Goal: Transaction & Acquisition: Purchase product/service

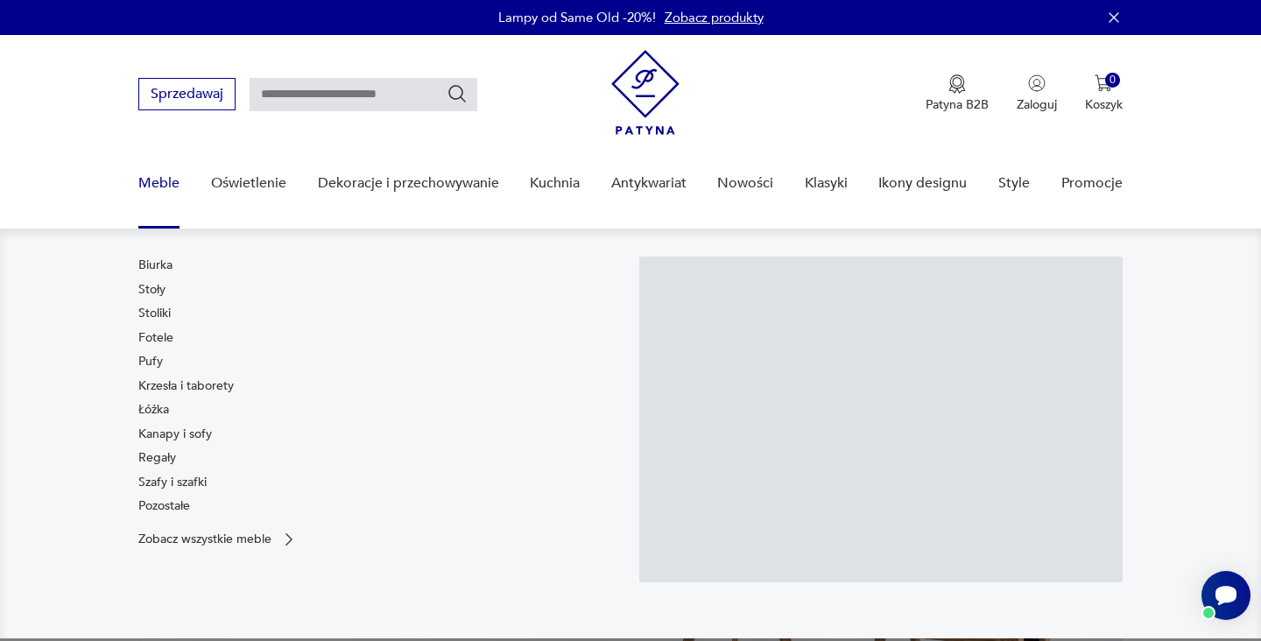
click at [151, 179] on link "Meble" at bounding box center [158, 183] width 41 height 67
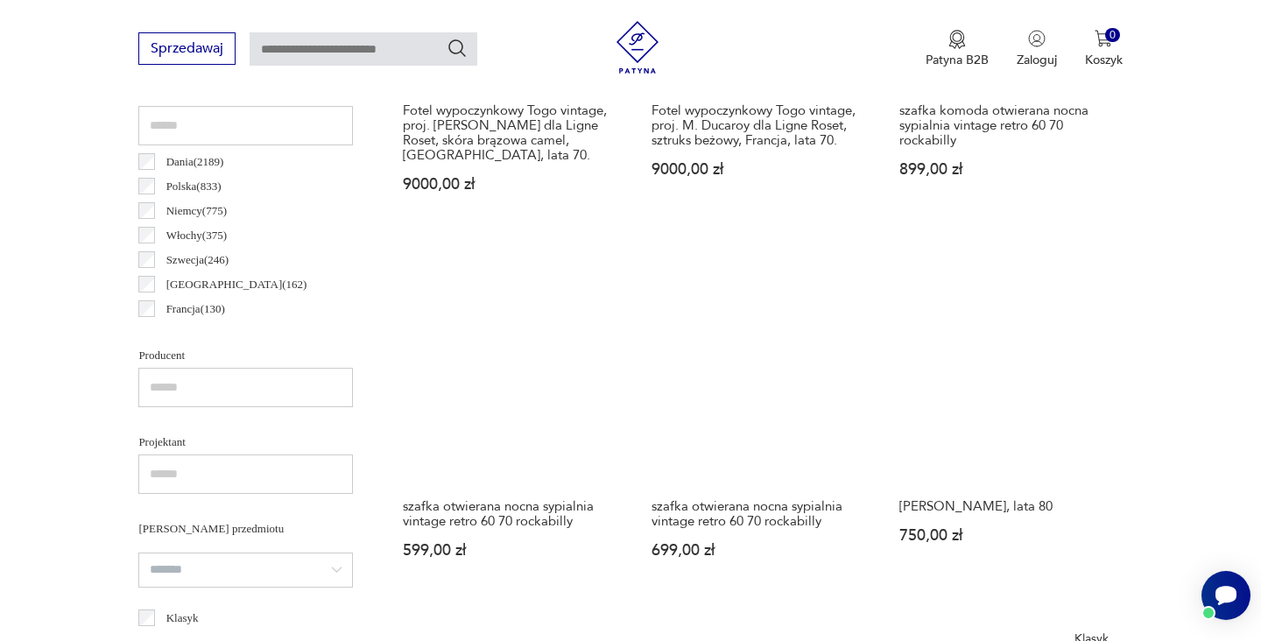
scroll to position [974, 0]
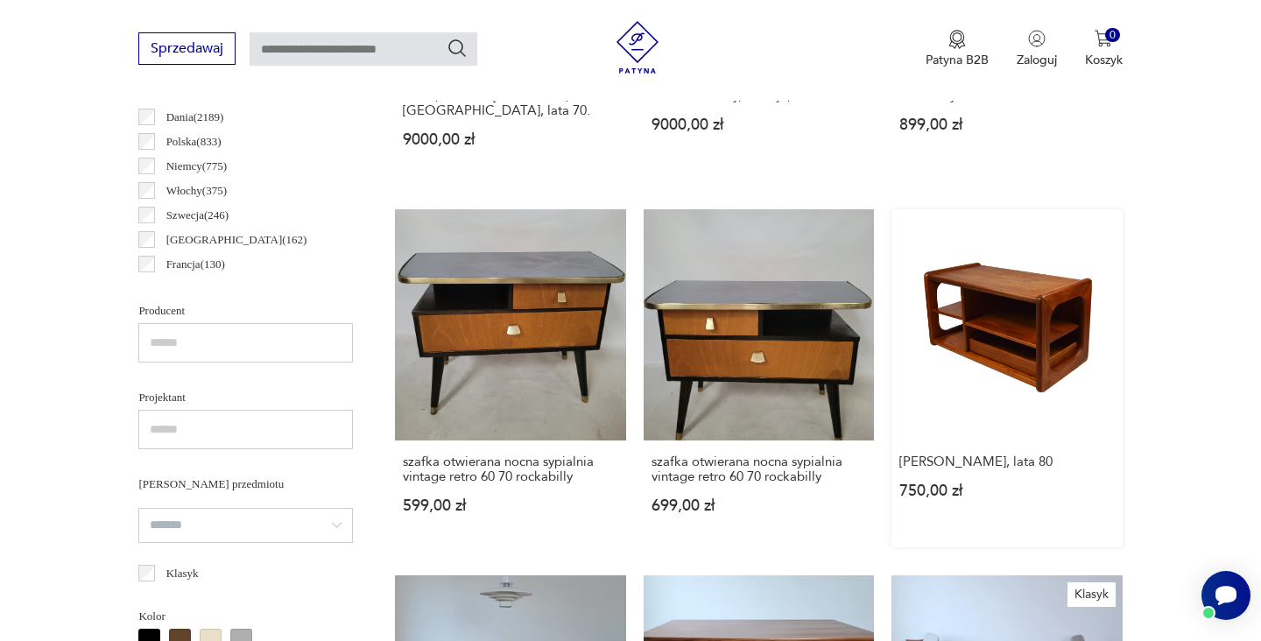
click at [892, 278] on link "[PERSON_NAME], lata 80 750,00 zł" at bounding box center [1007, 377] width 230 height 337
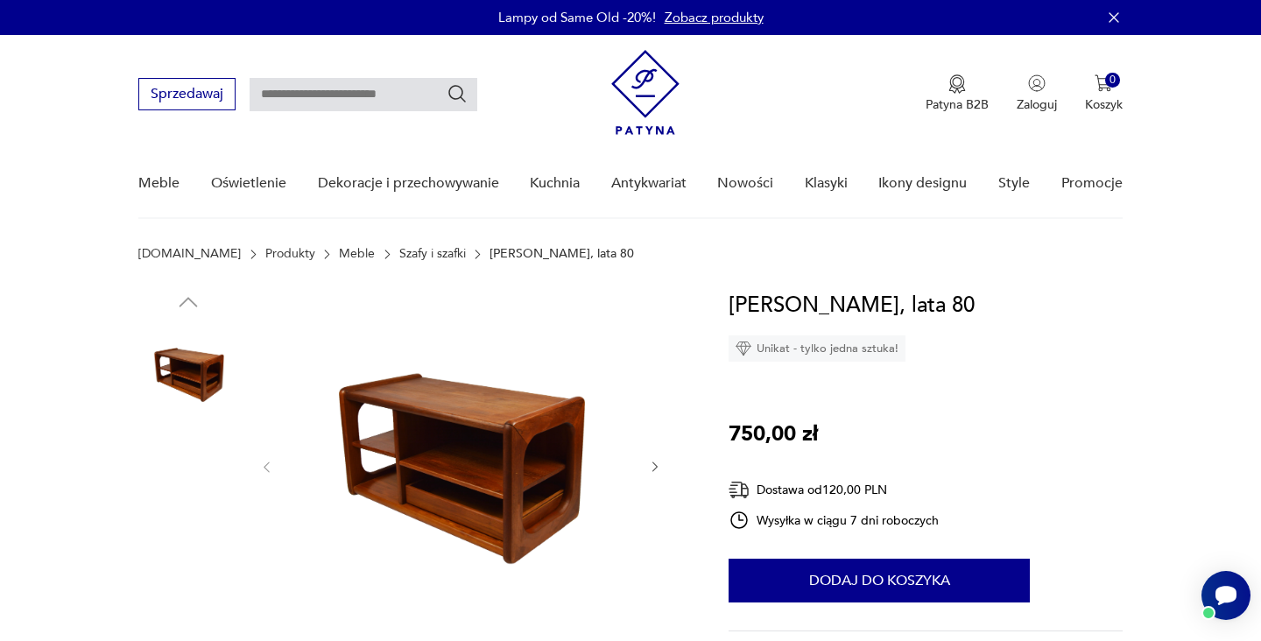
scroll to position [166, 0]
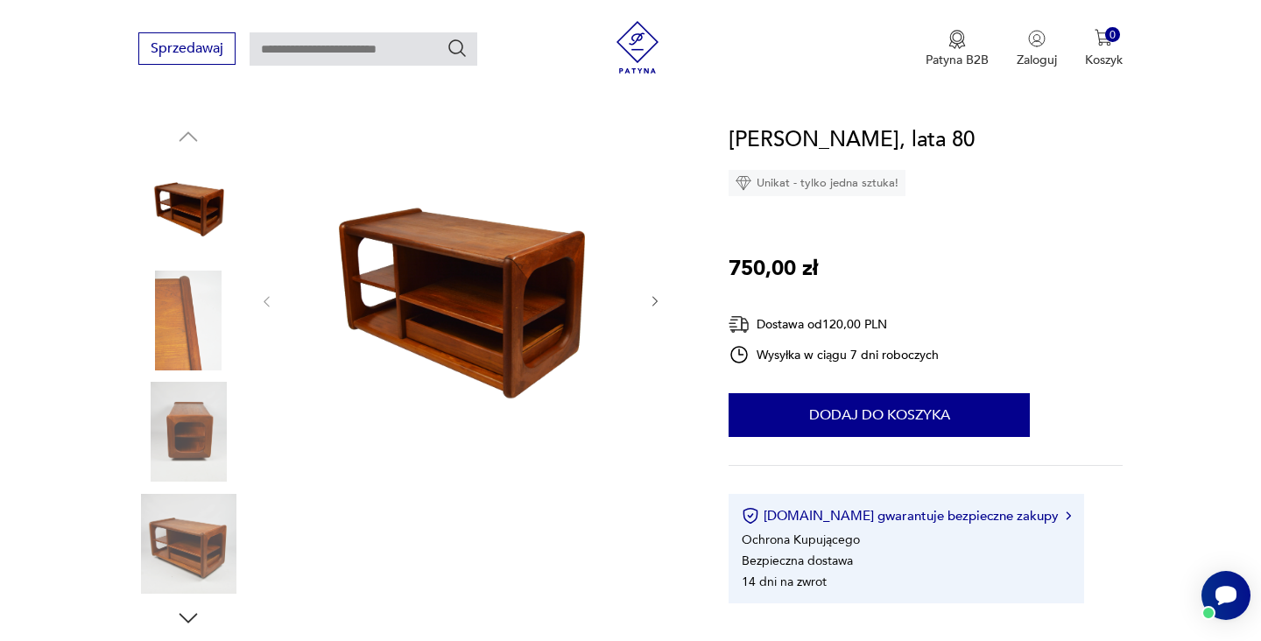
click at [192, 615] on icon "button" at bounding box center [188, 618] width 26 height 26
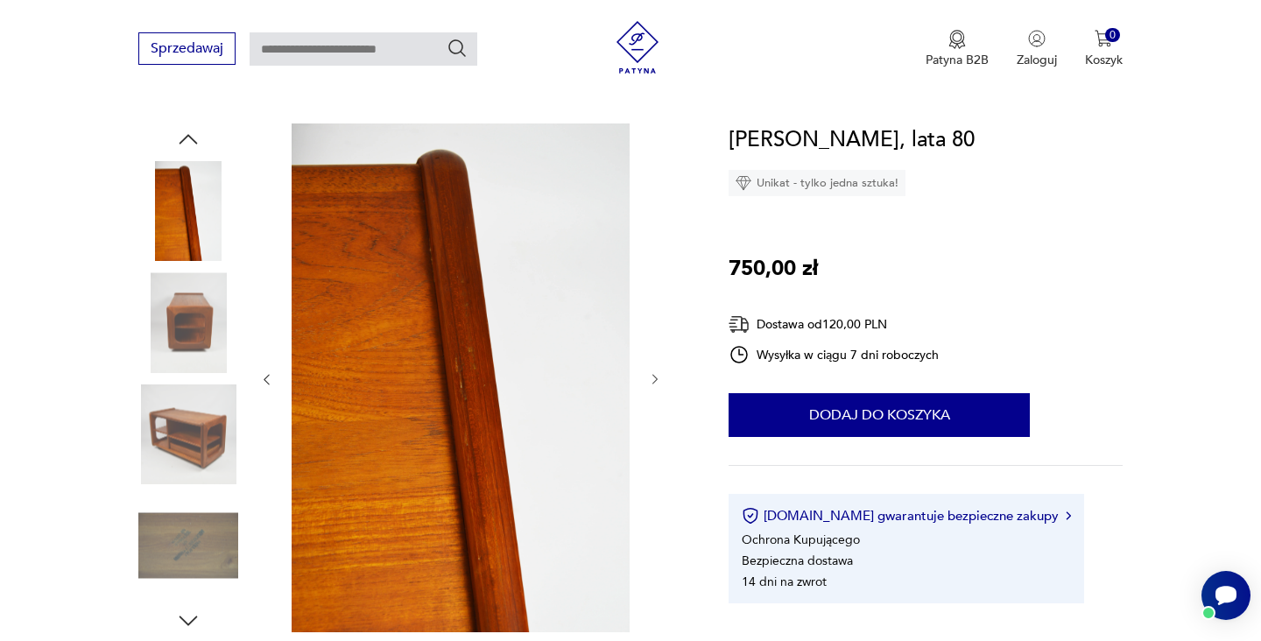
click at [192, 615] on icon "button" at bounding box center [188, 621] width 26 height 26
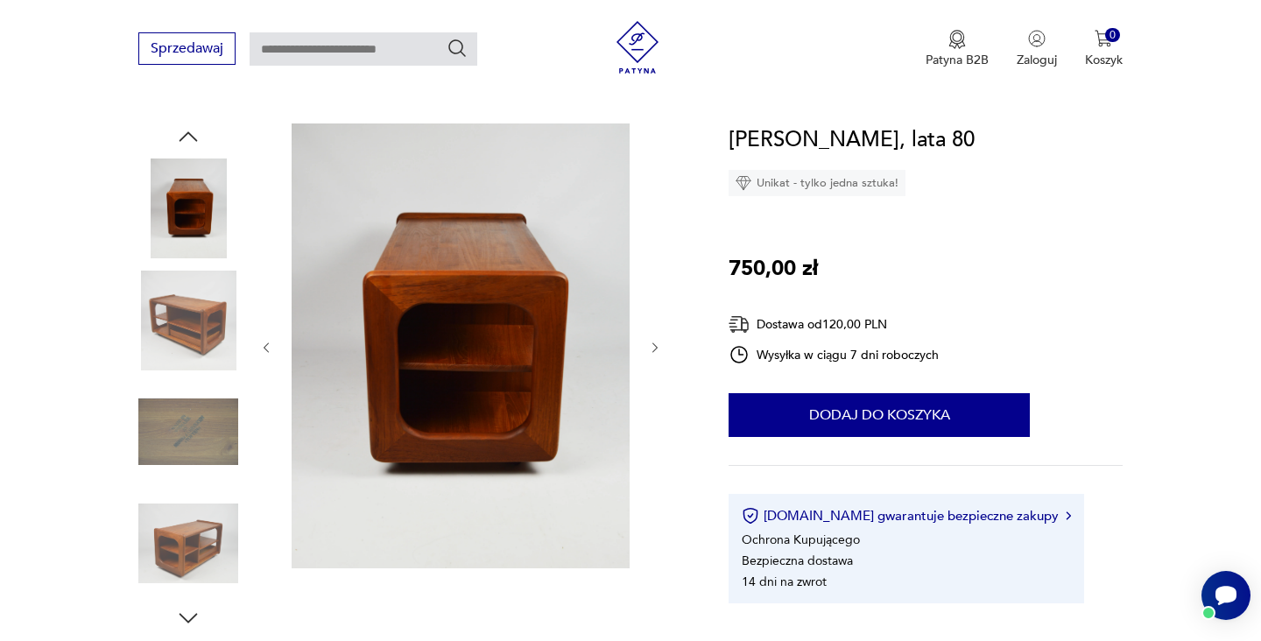
click at [201, 564] on img at bounding box center [188, 544] width 100 height 100
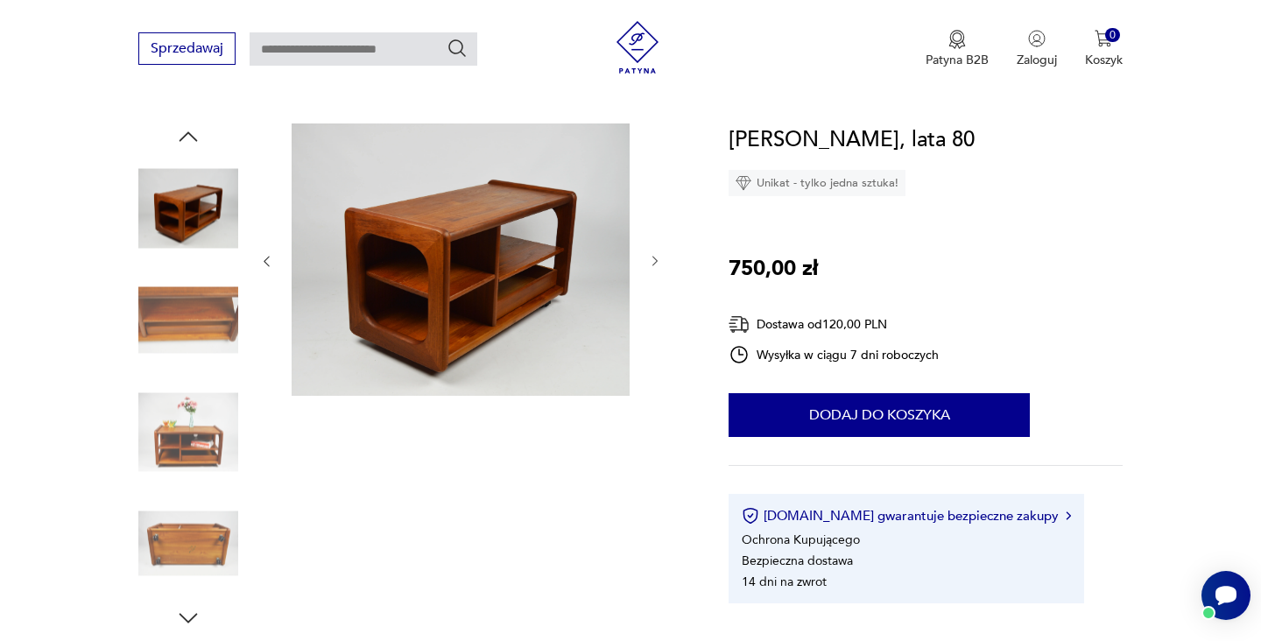
click at [195, 540] on img at bounding box center [188, 544] width 100 height 100
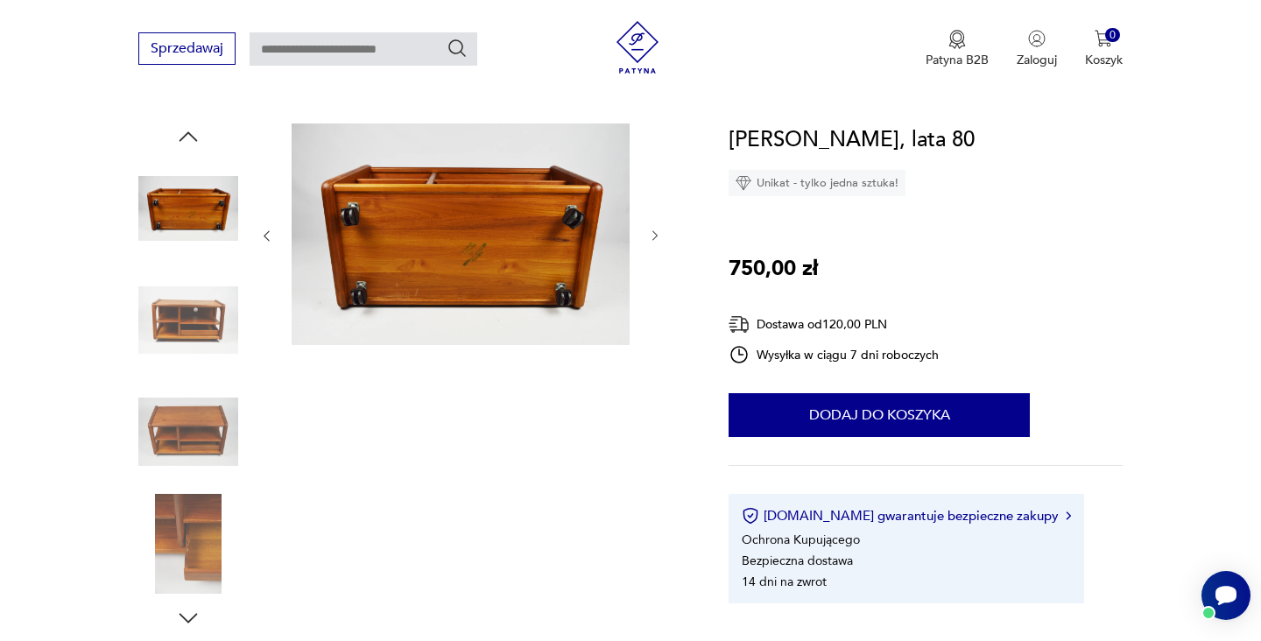
click at [195, 540] on img at bounding box center [188, 544] width 100 height 100
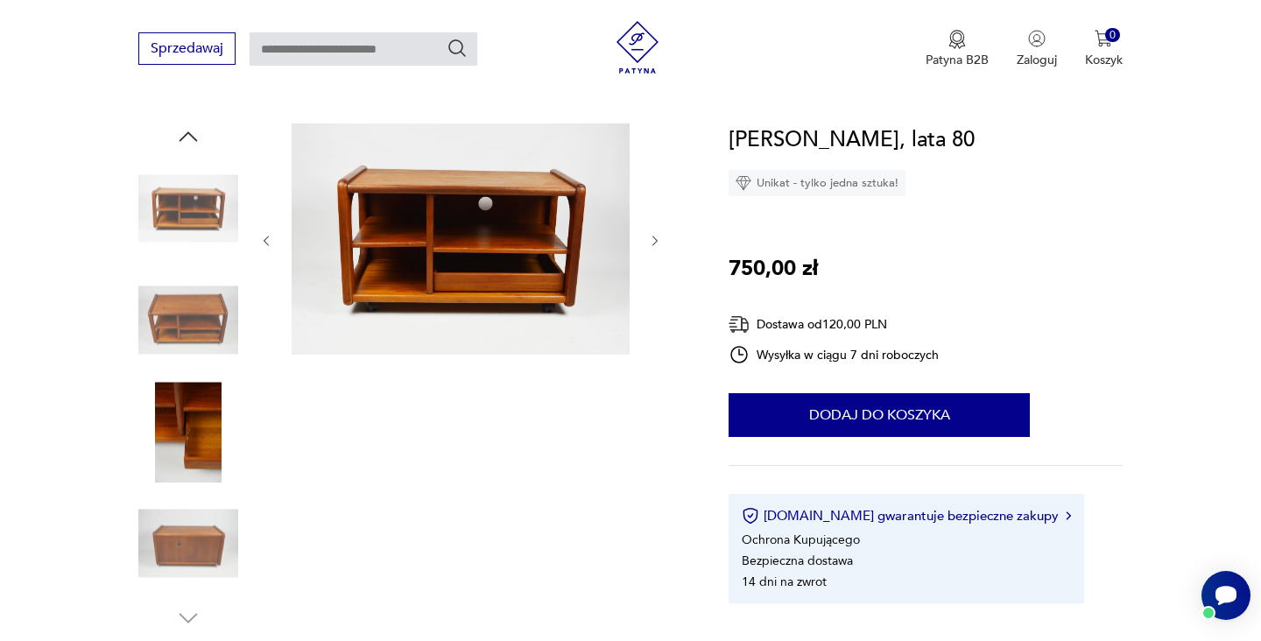
click at [197, 318] on img at bounding box center [188, 321] width 100 height 100
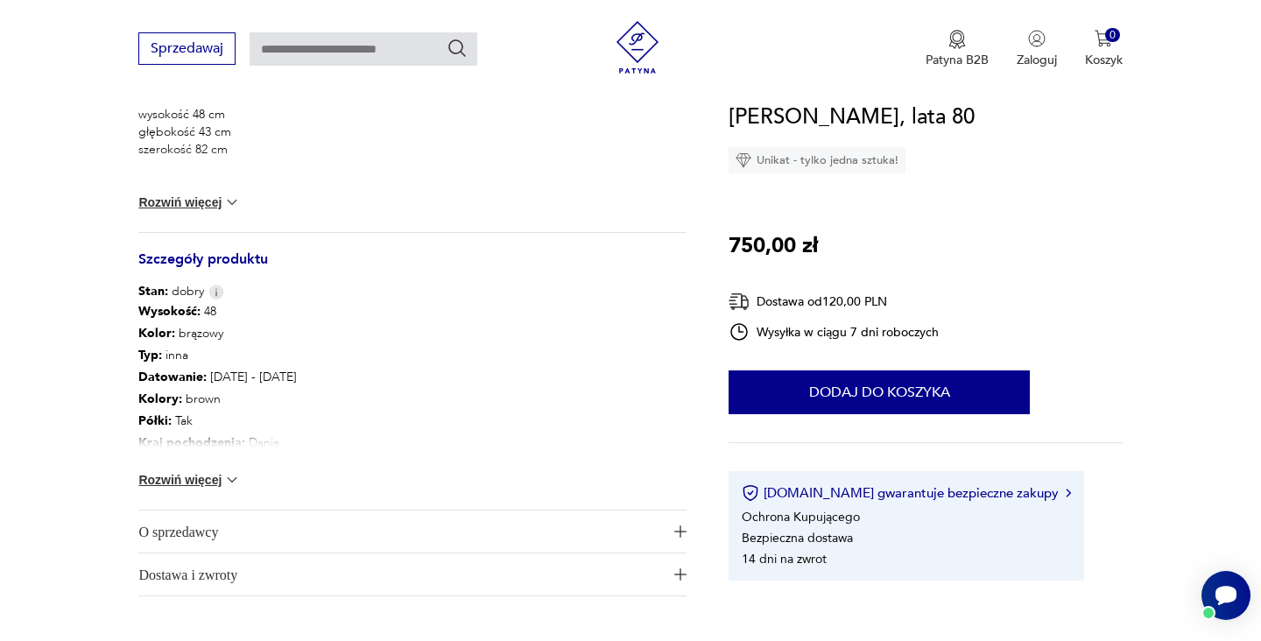
scroll to position [786, 0]
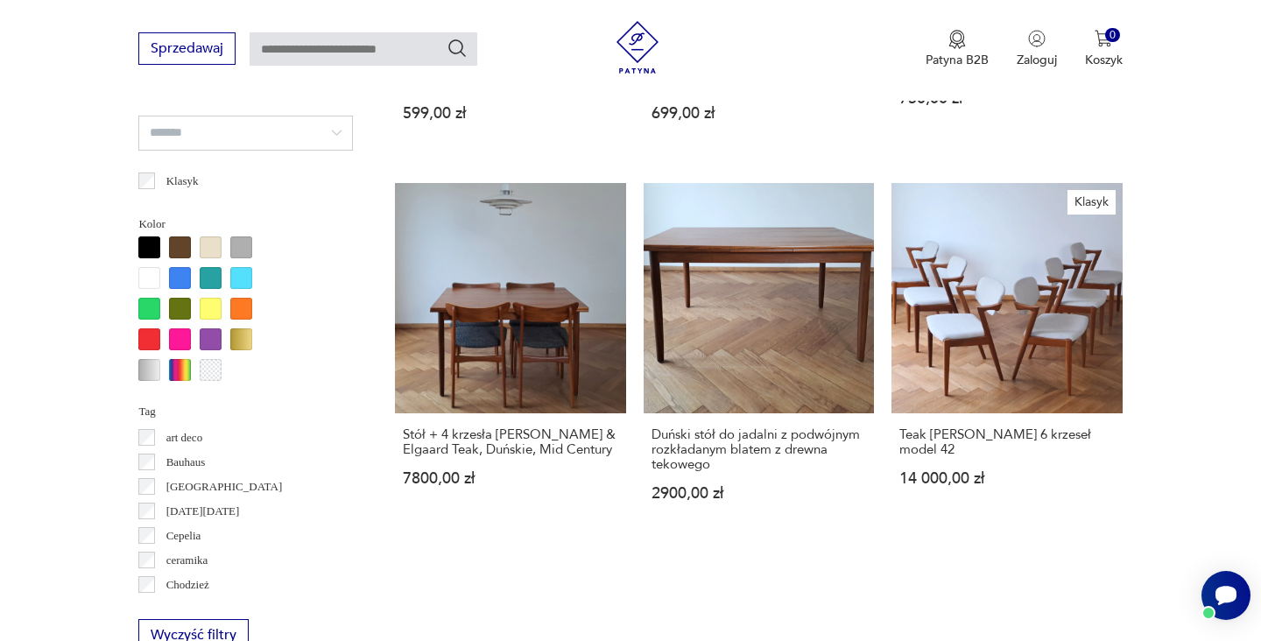
scroll to position [1654, 0]
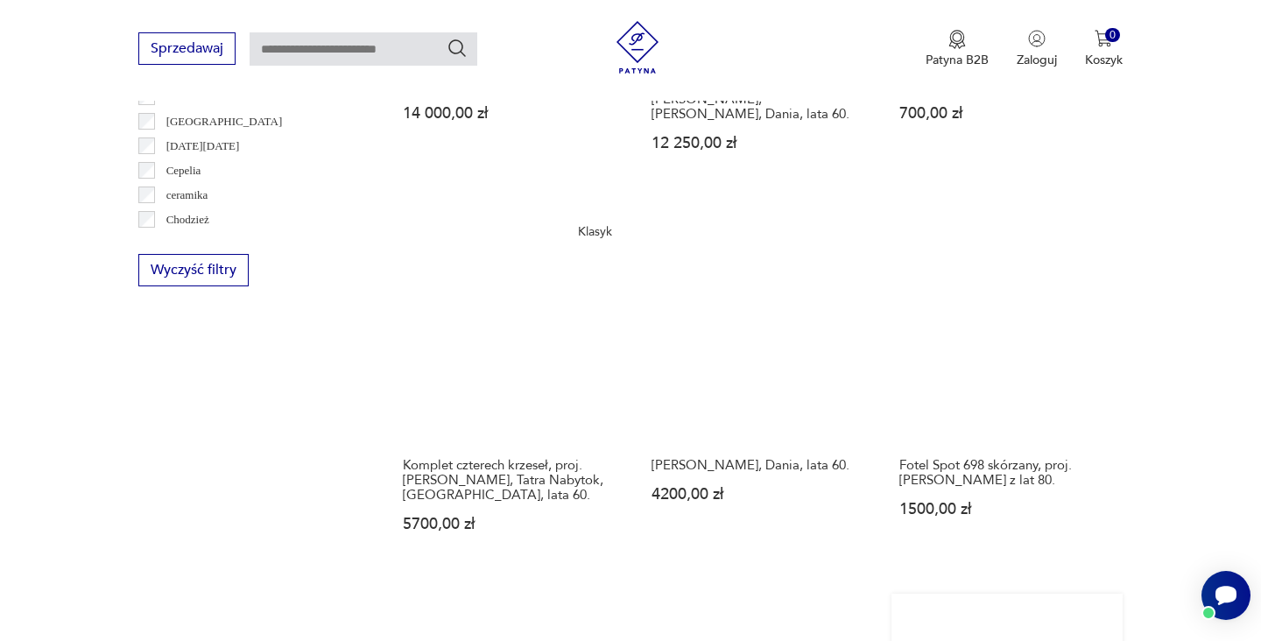
scroll to position [1744, 0]
